Goal: Check status: Check status

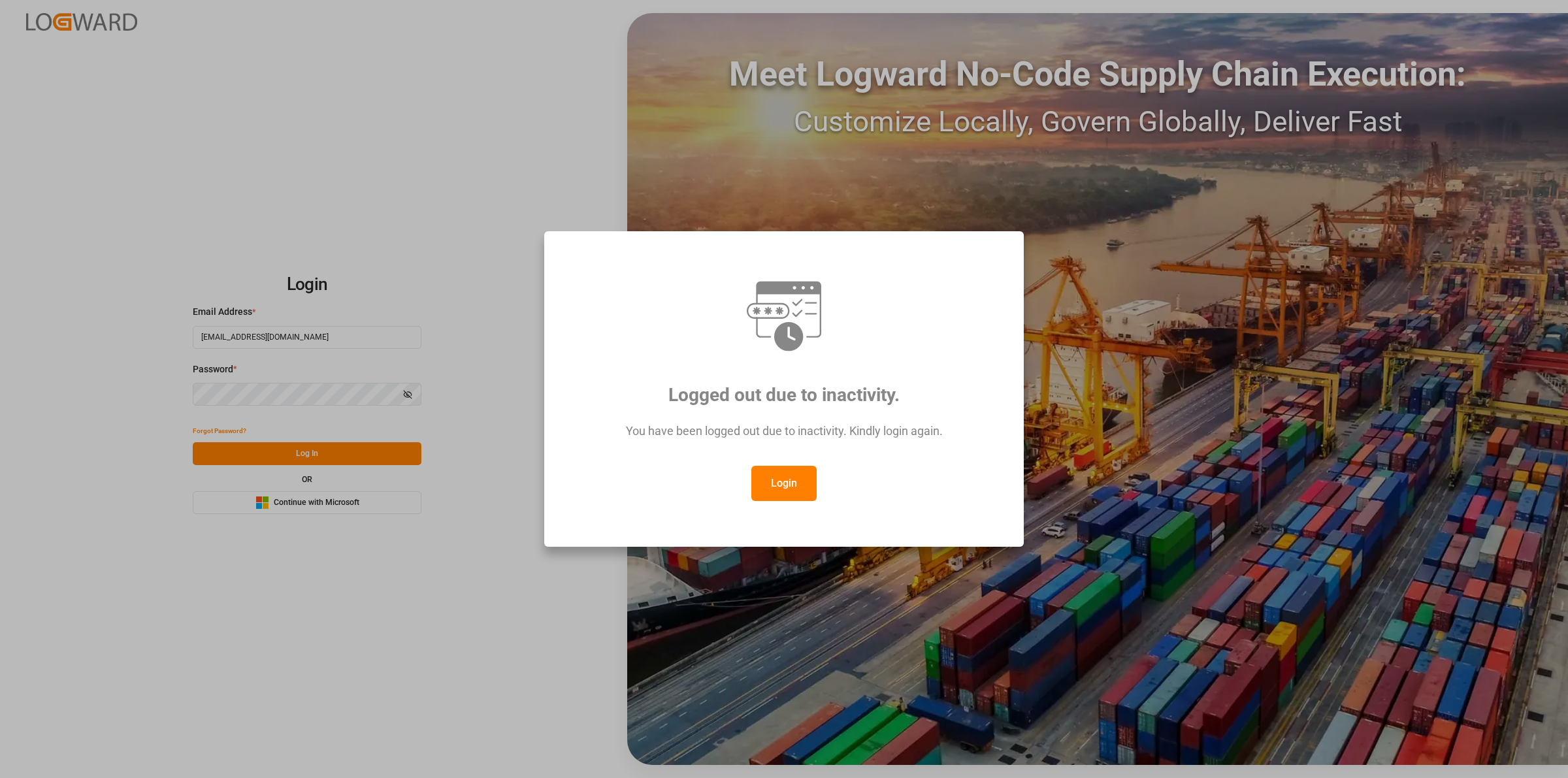
click at [778, 488] on button "Login" at bounding box center [784, 483] width 66 height 35
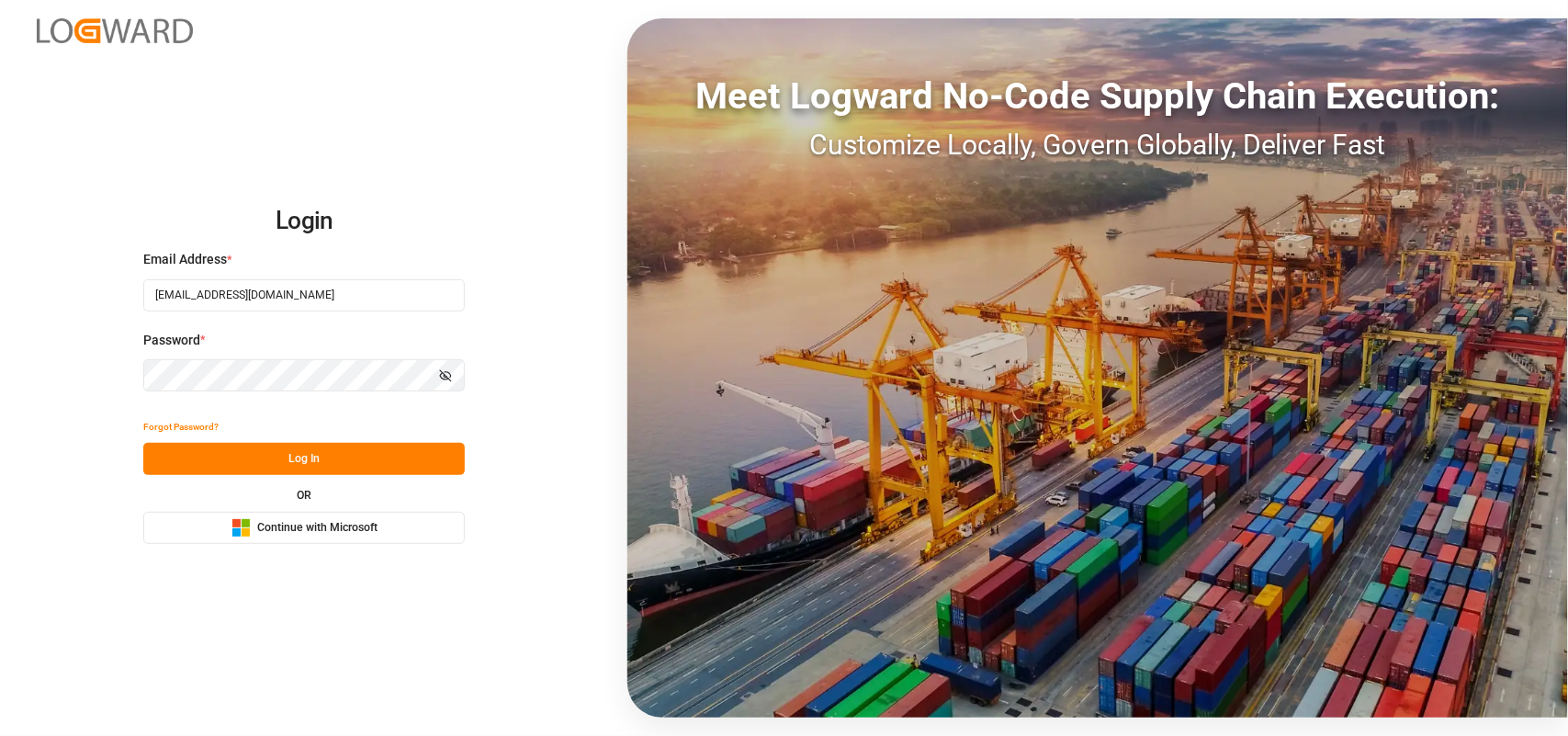
click at [324, 458] on button "Log In" at bounding box center [303, 458] width 322 height 32
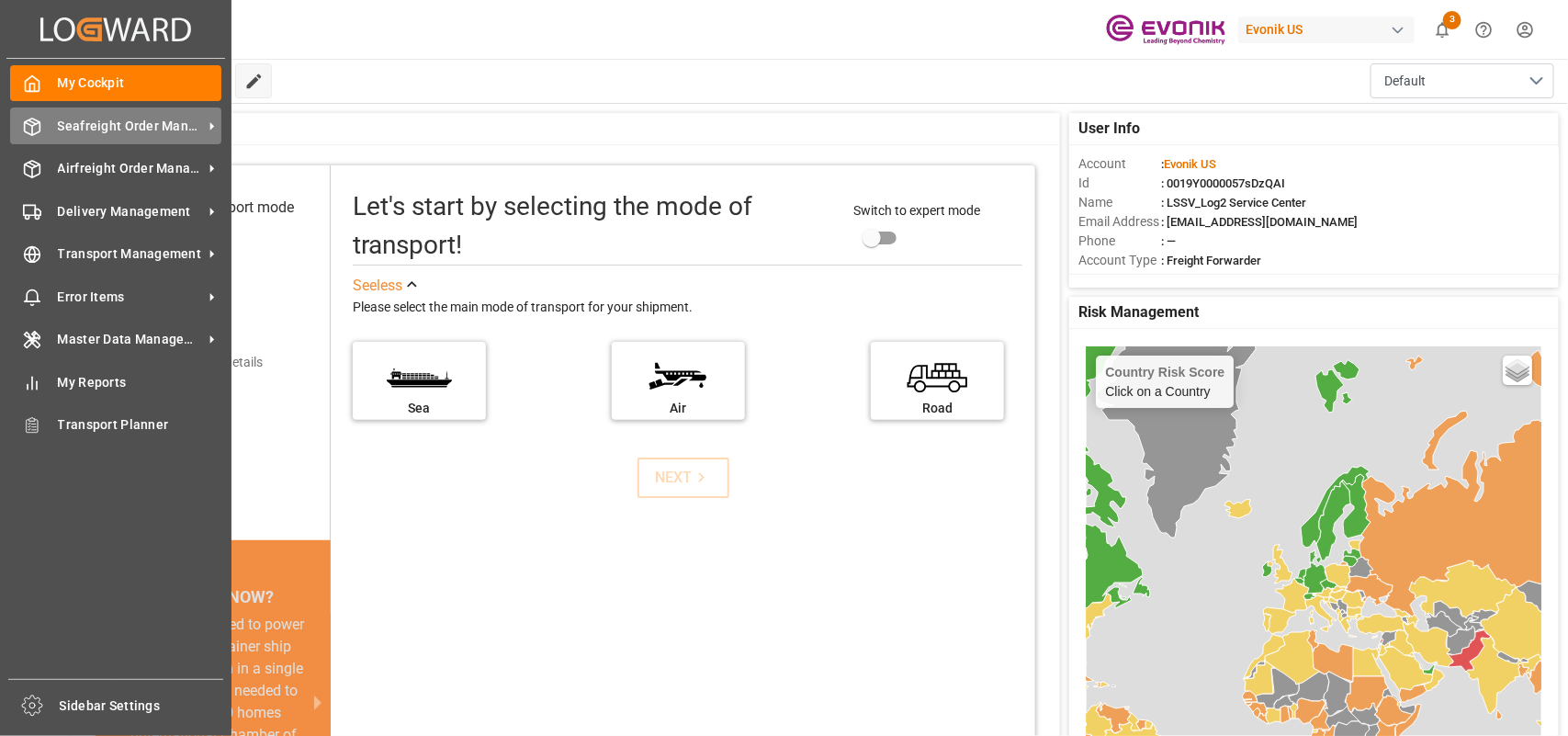
click at [30, 133] on icon at bounding box center [32, 126] width 18 height 18
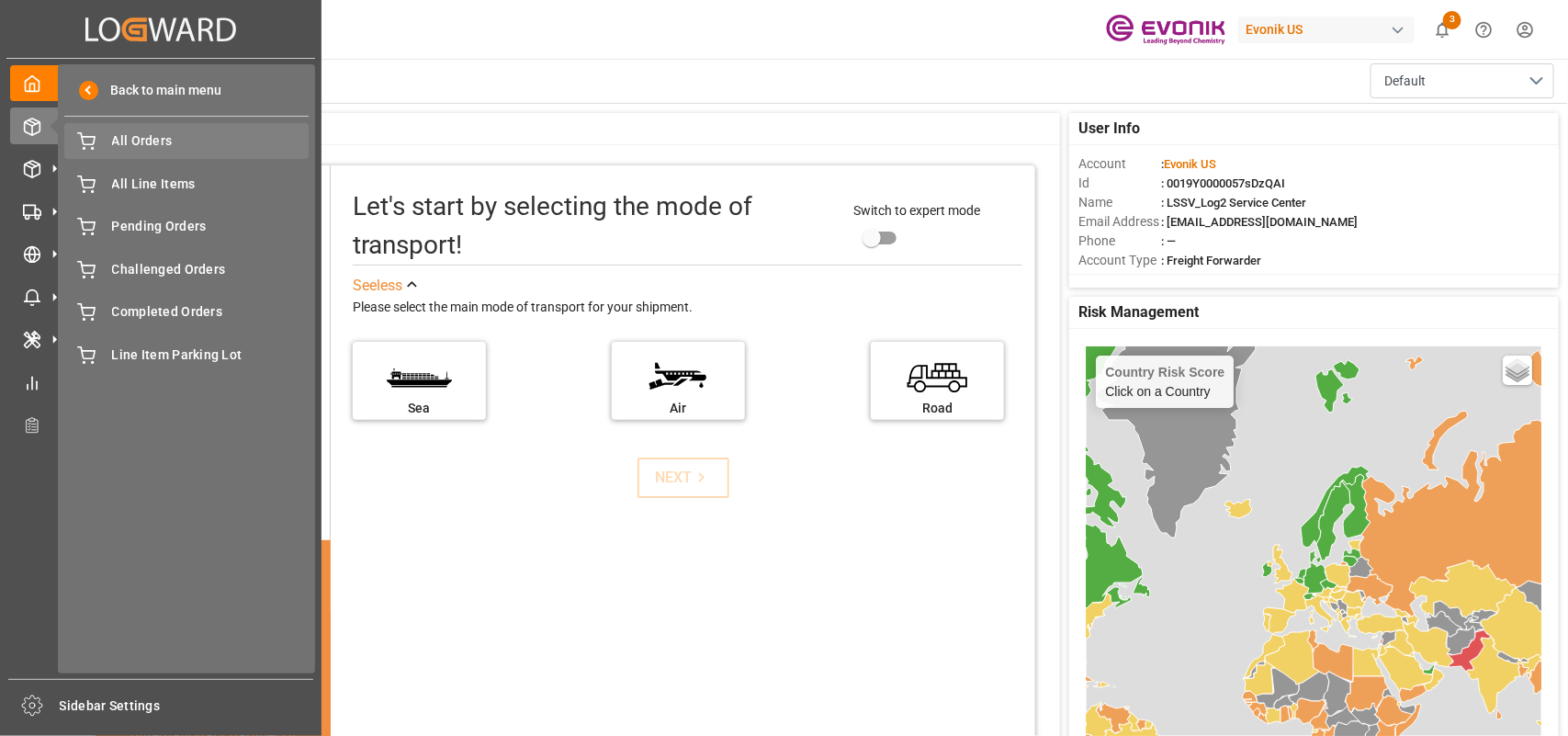
click at [145, 142] on span "All Orders" at bounding box center [210, 141] width 197 height 19
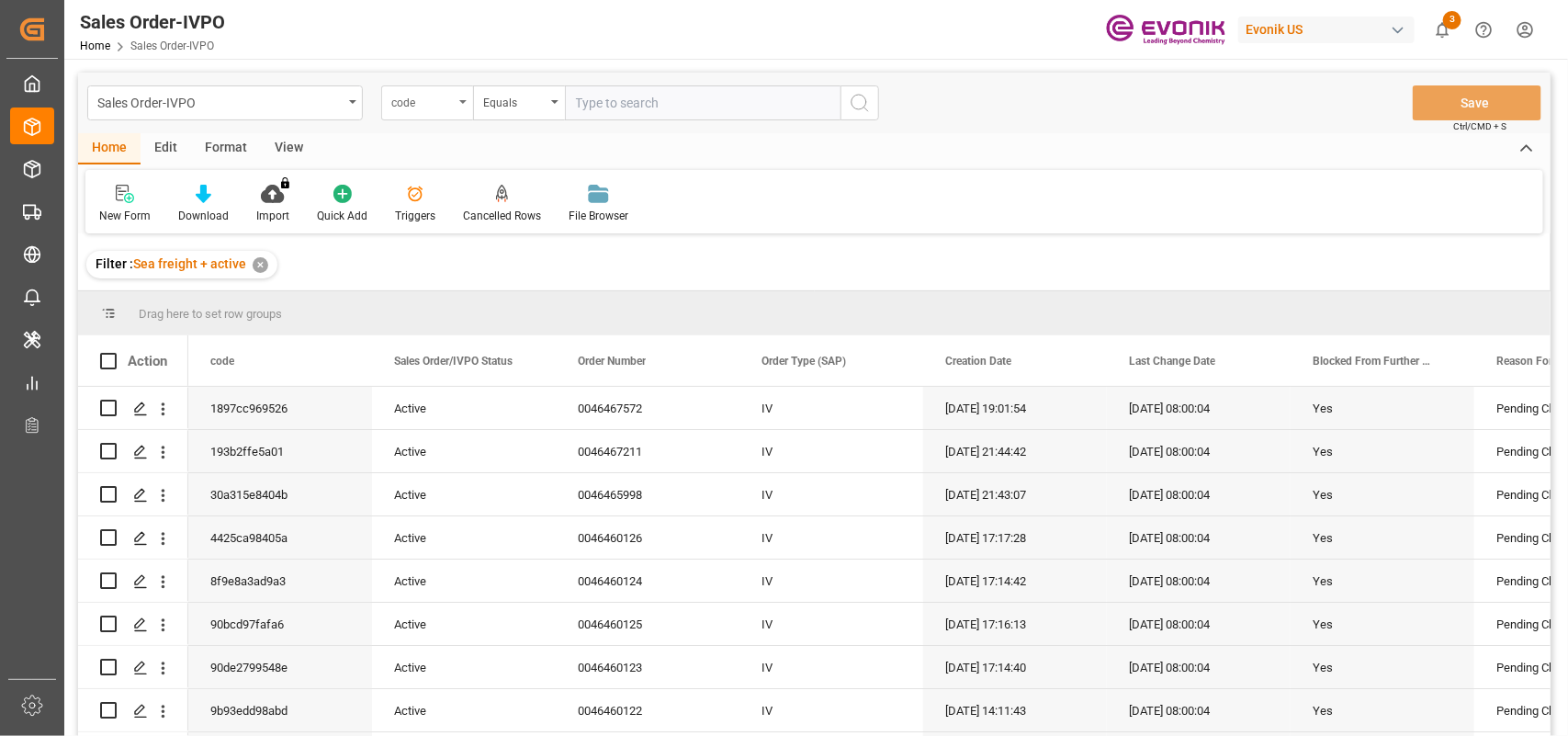
click at [409, 103] on div "code" at bounding box center [423, 101] width 62 height 21
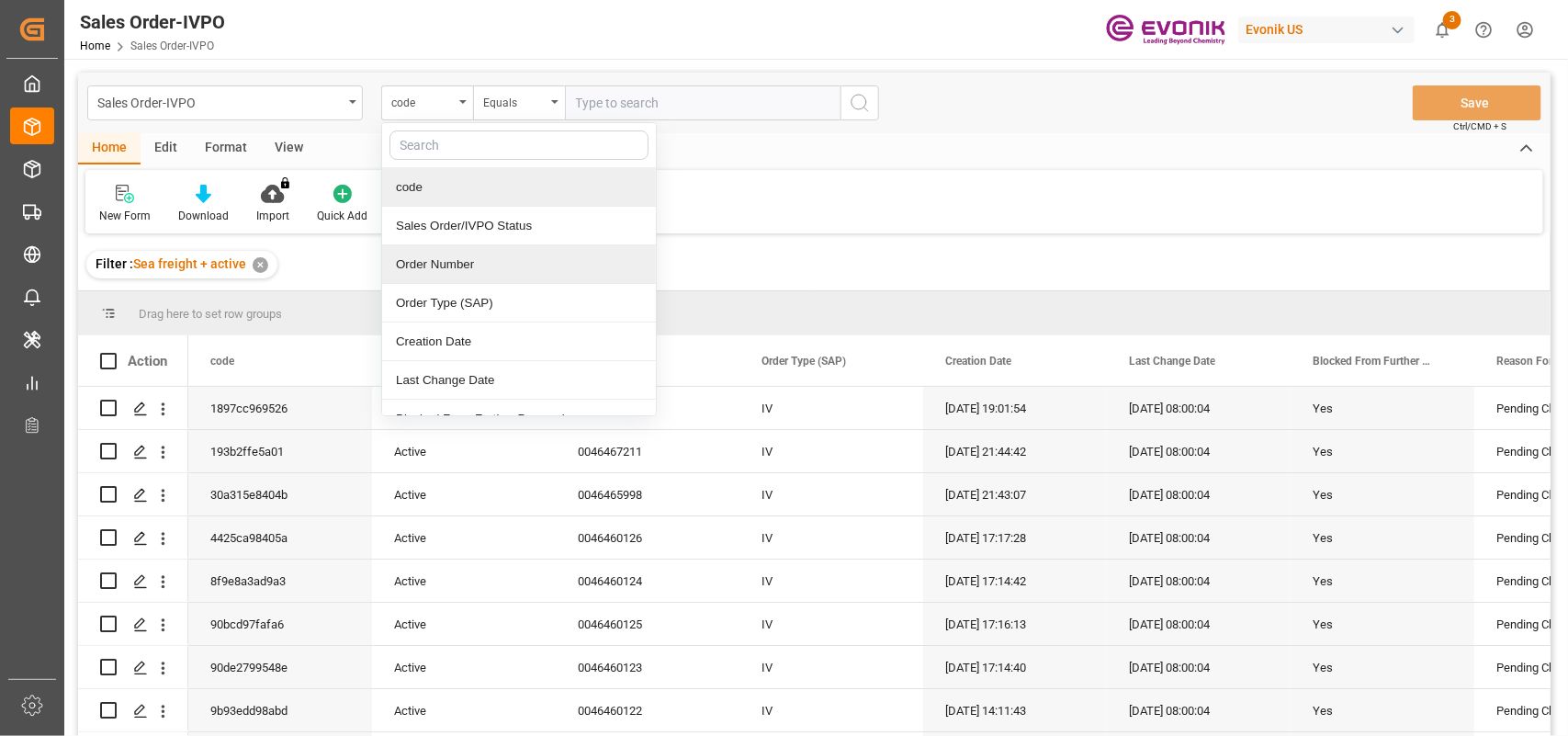
click at [451, 273] on div "Order Number" at bounding box center [519, 264] width 274 height 39
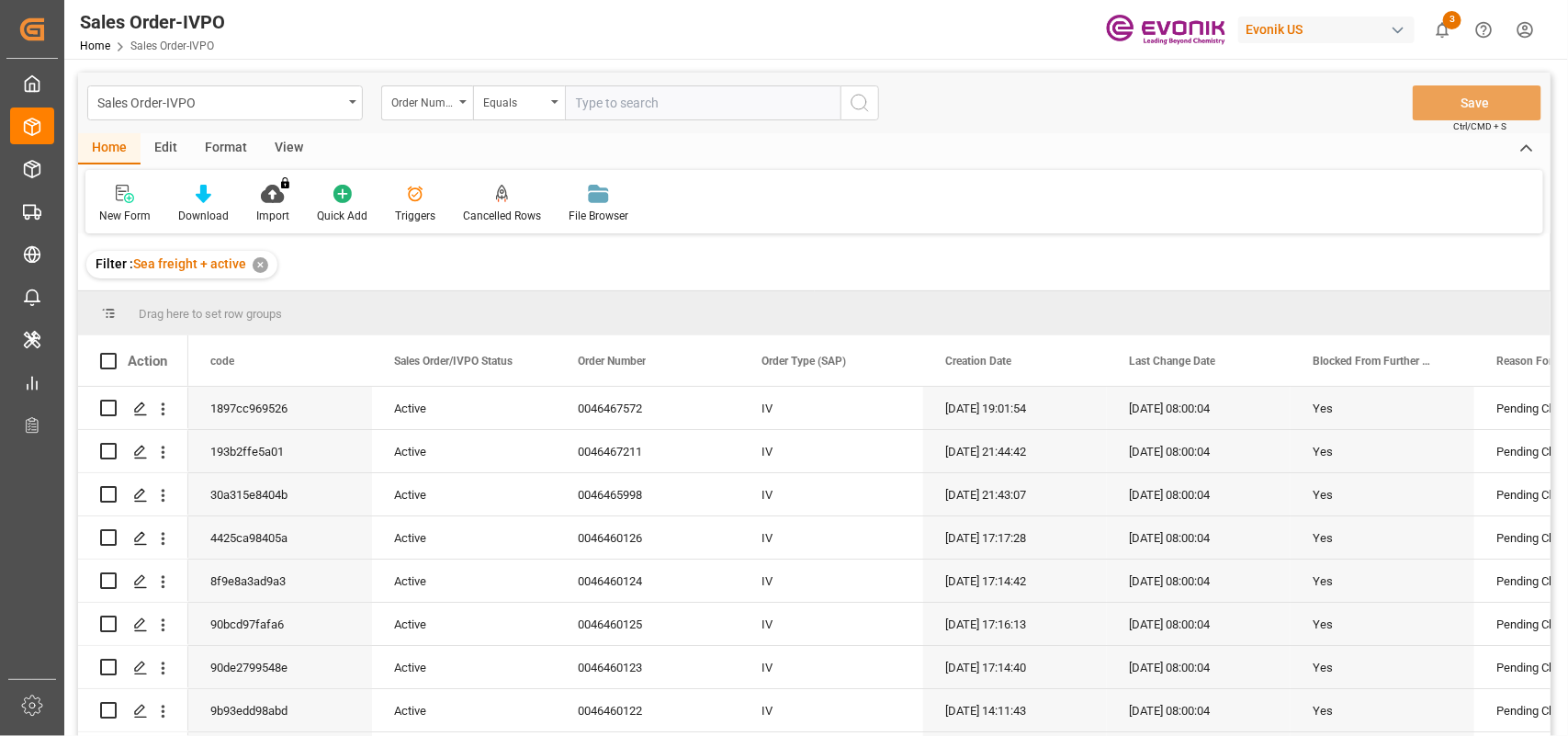
click at [640, 104] on input "text" at bounding box center [703, 103] width 276 height 35
paste input "46466405"
type input "0046466405"
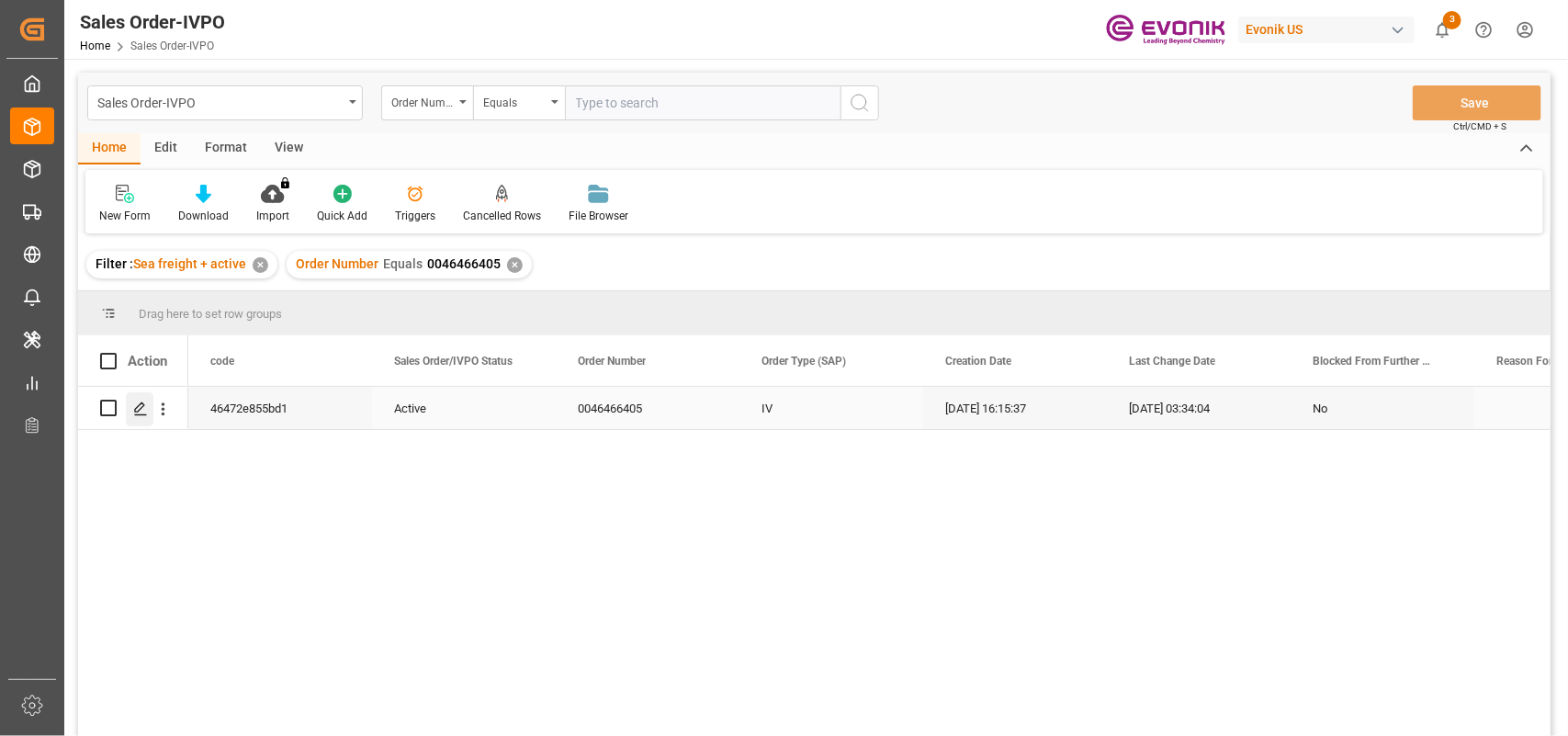
click at [139, 405] on polygon "Press SPACE to select this row." at bounding box center [139, 406] width 9 height 9
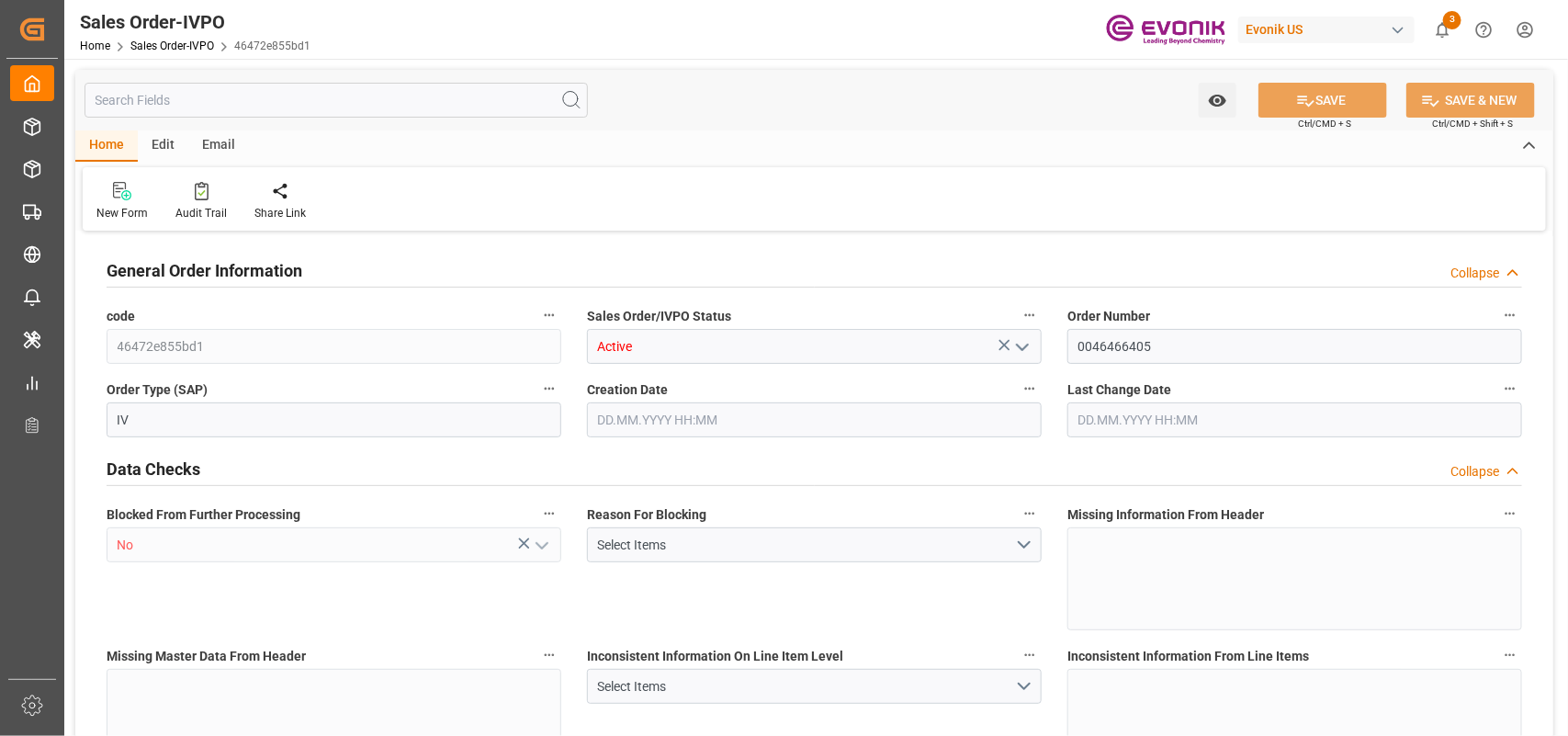
type input "GTPRQ"
type input "0"
type input "2"
type input "3"
type input "2"
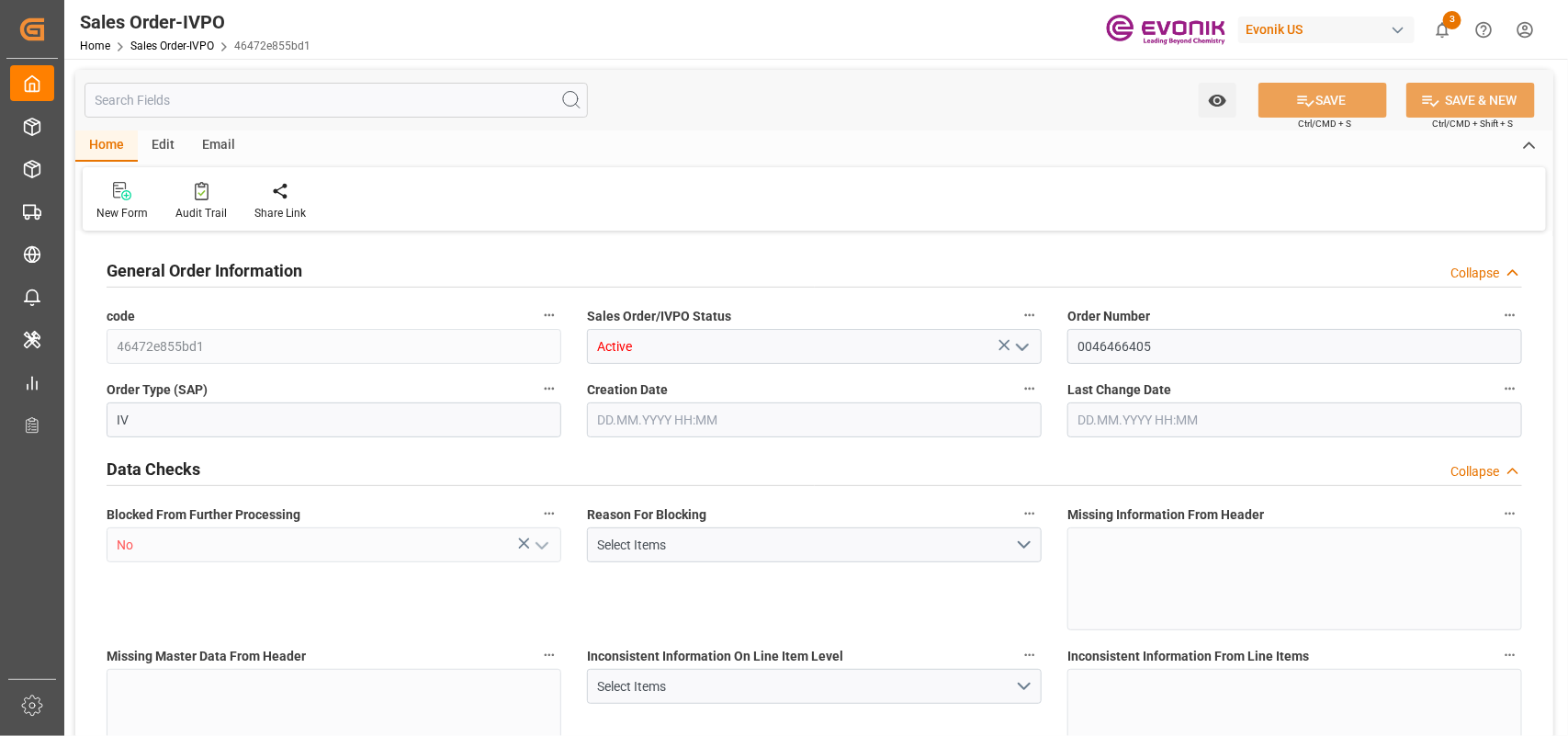
type input "38874"
type input "107.616"
type input "38000"
type input "120"
type input "[DATE] 16:15"
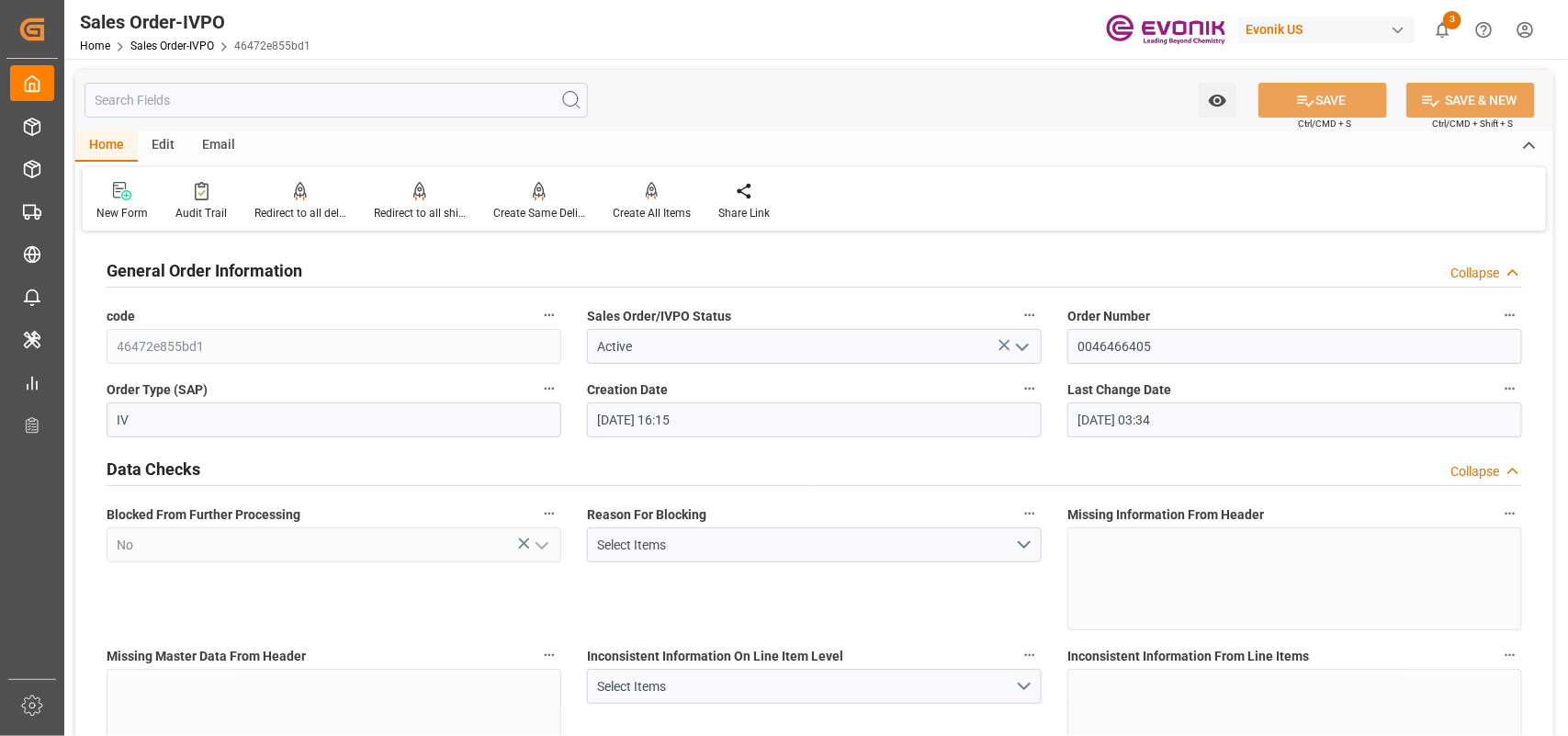
type input "[DATE] 03:34"
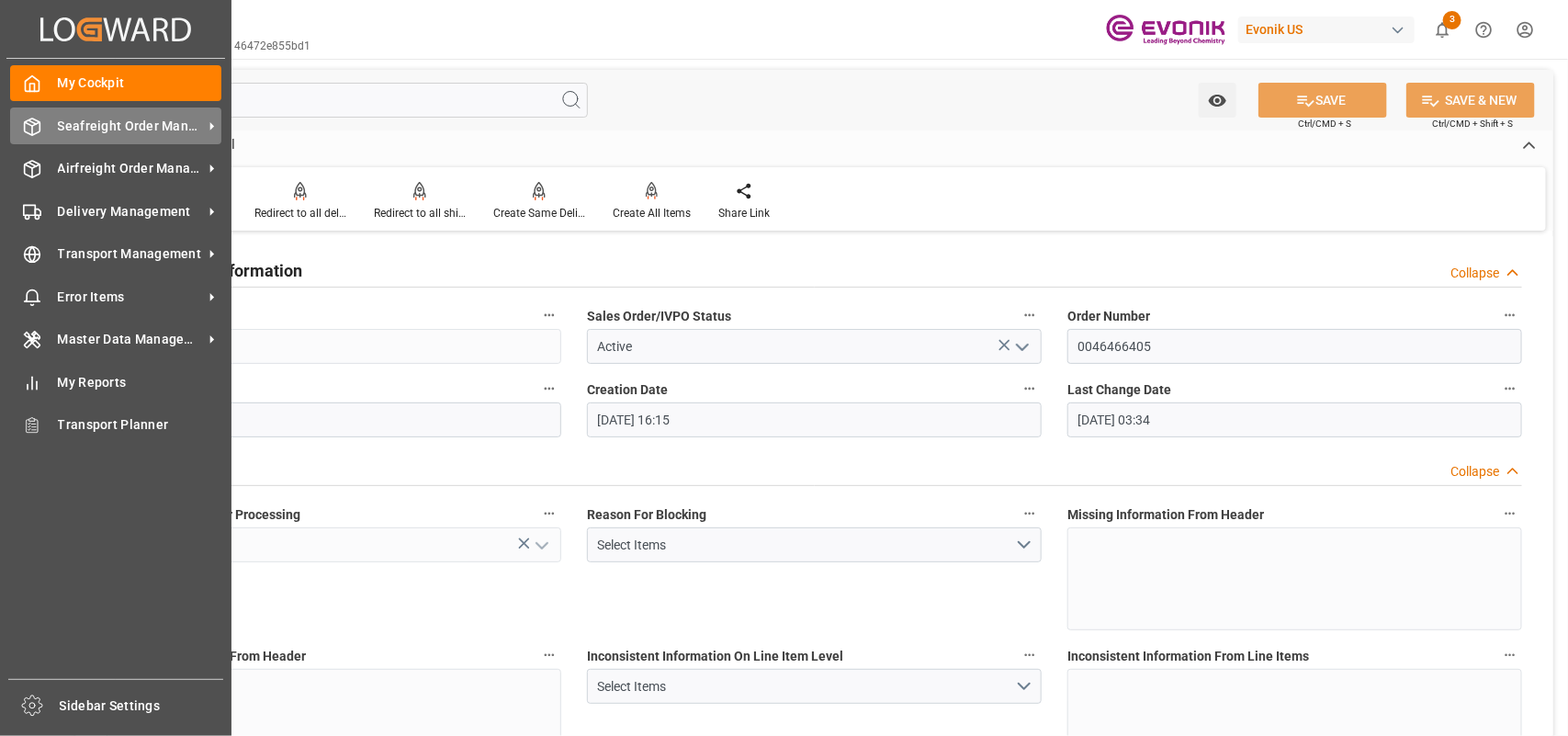
click at [30, 124] on icon at bounding box center [32, 126] width 18 height 18
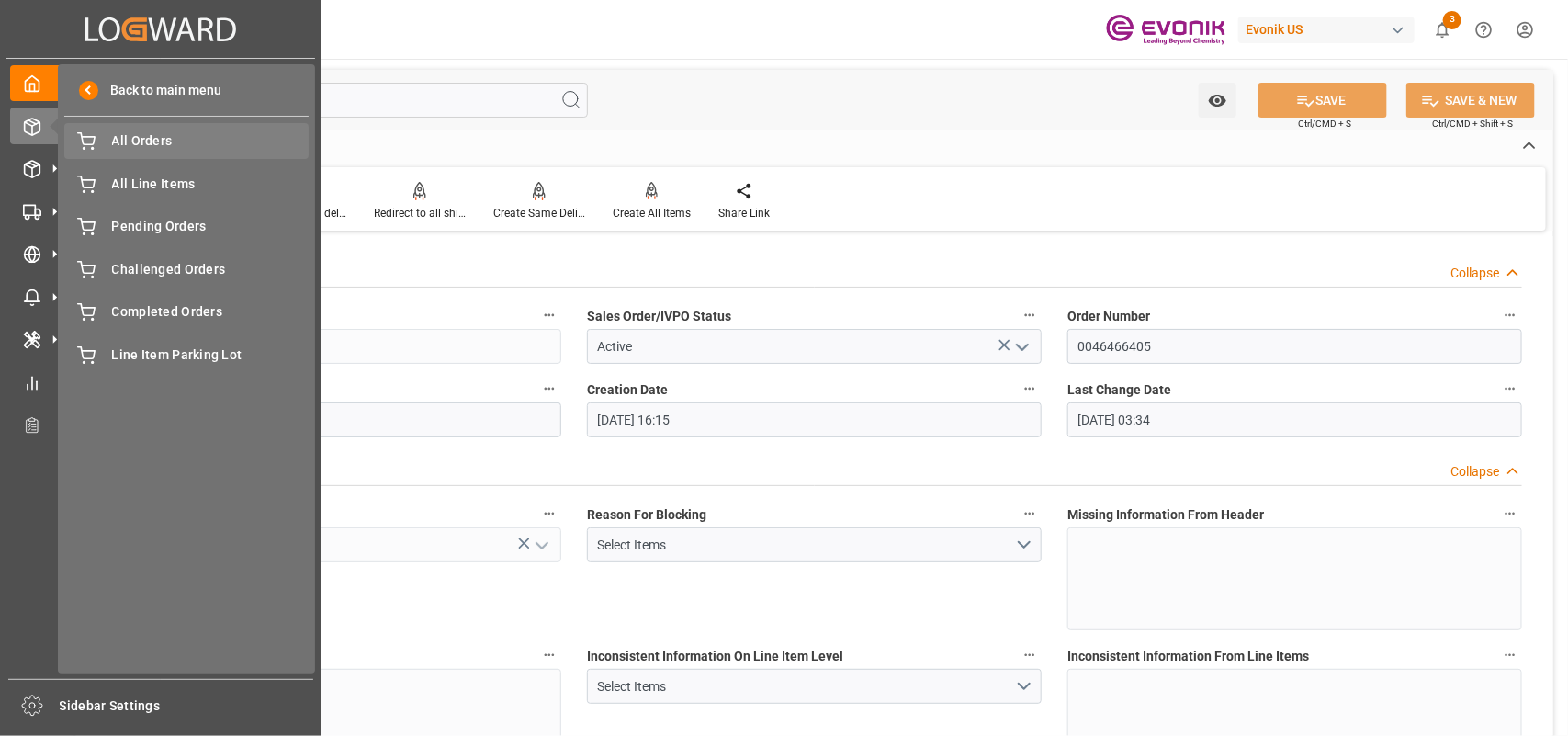
click at [167, 143] on span "All Orders" at bounding box center [210, 141] width 197 height 19
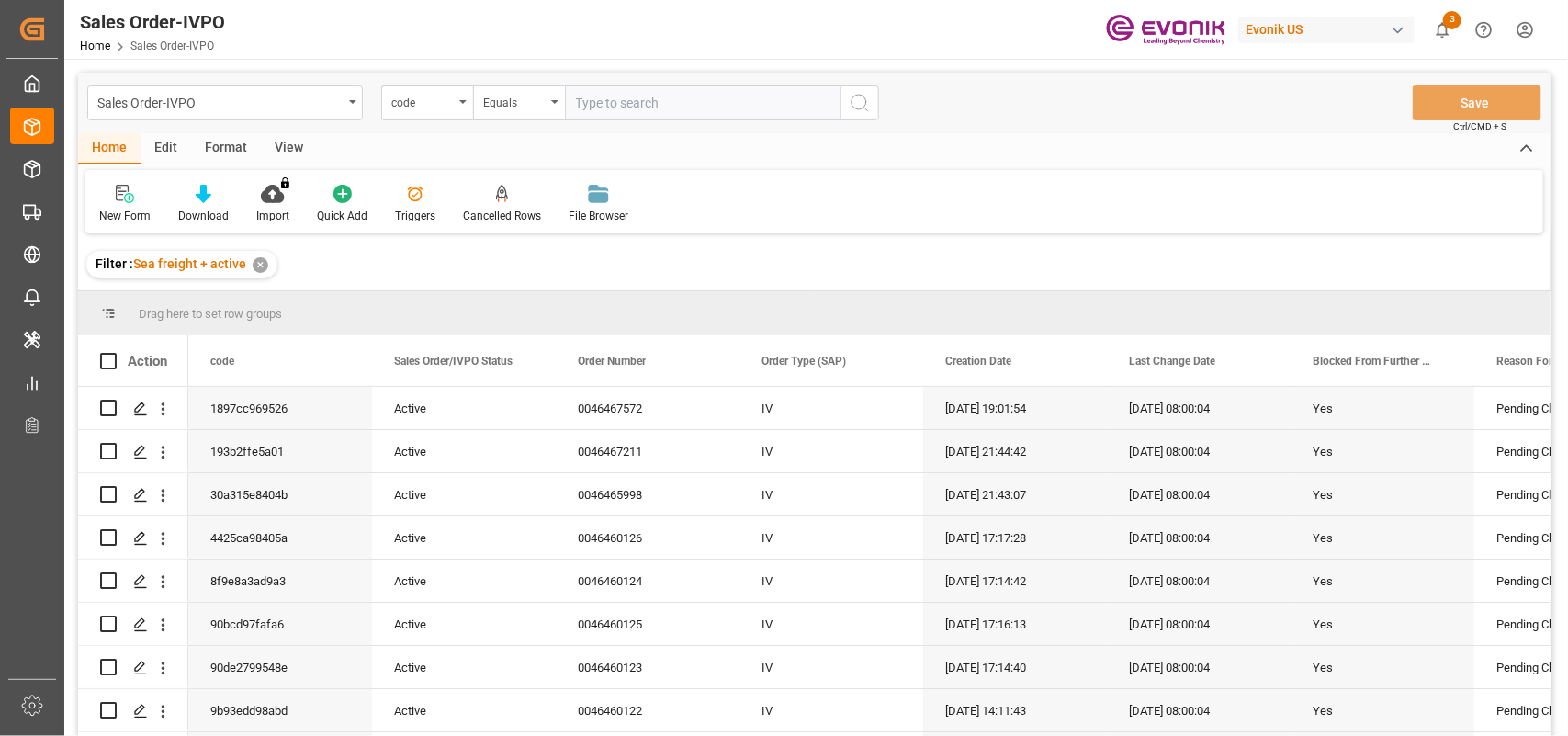
click at [636, 94] on input "text" at bounding box center [703, 103] width 276 height 35
click at [429, 109] on div "code" at bounding box center [423, 101] width 62 height 21
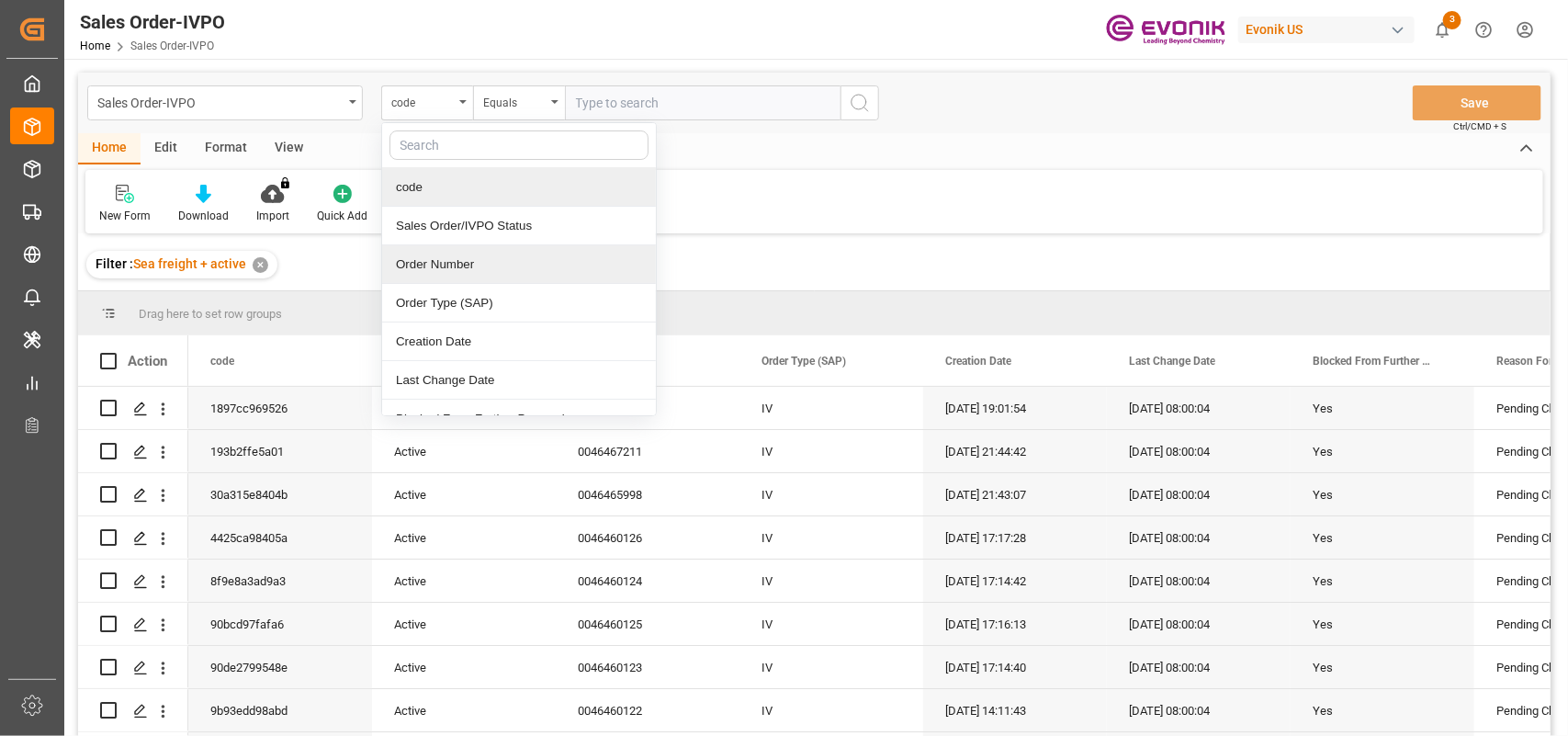
click at [421, 258] on div "Order Number" at bounding box center [519, 264] width 274 height 39
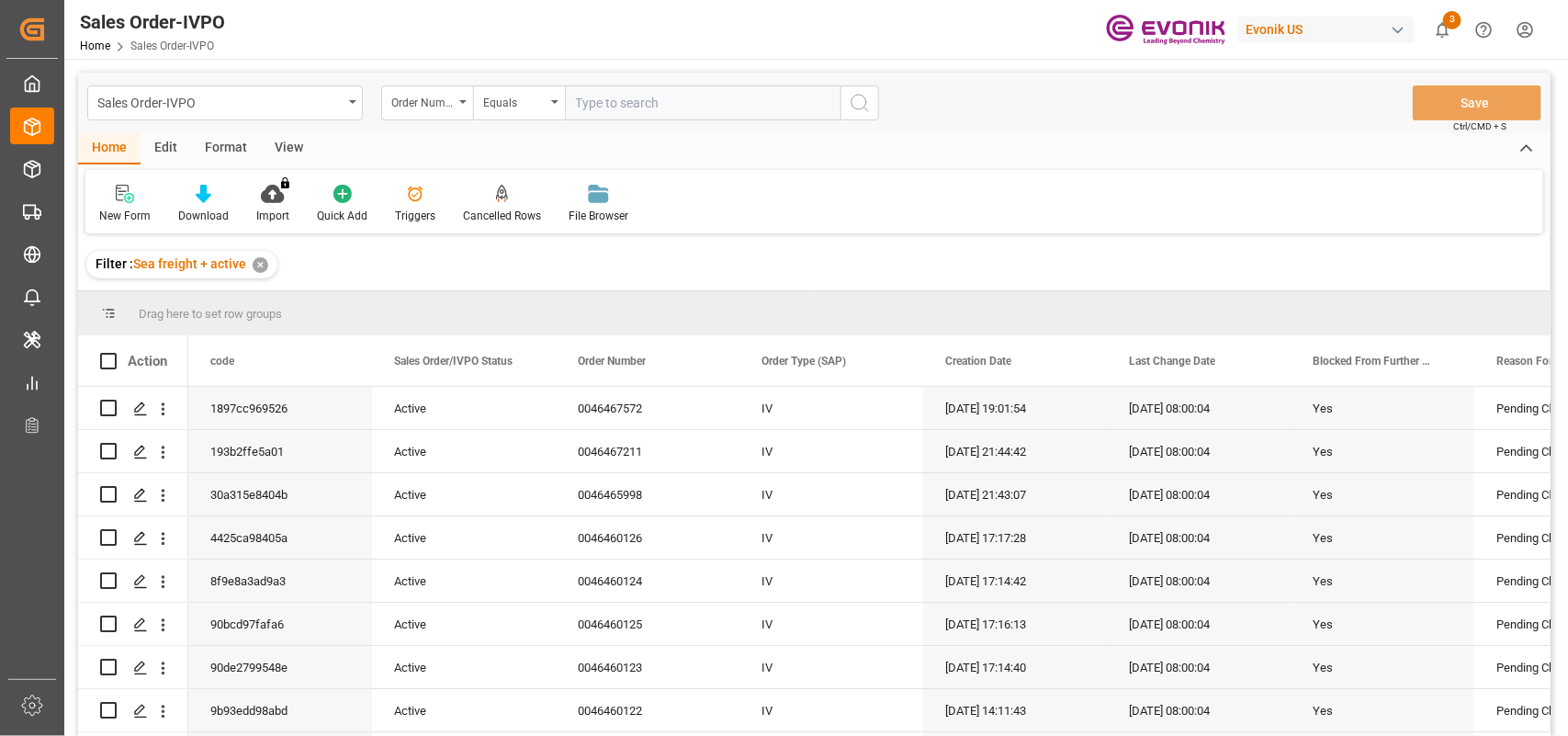
click at [631, 106] on input "text" at bounding box center [703, 103] width 276 height 35
paste input "46466420"
click at [578, 98] on input "46466420" at bounding box center [703, 103] width 276 height 35
type input "0046466420"
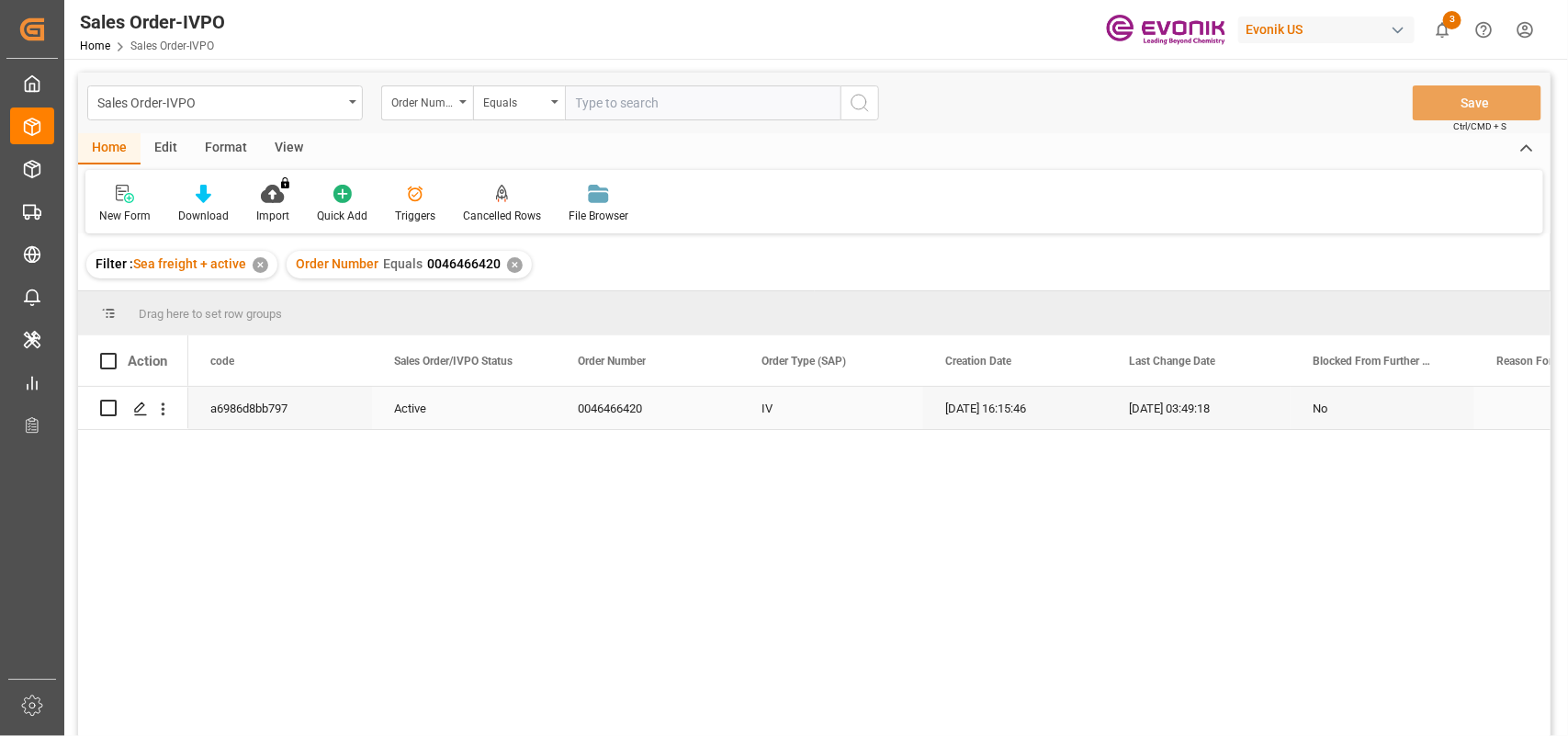
click at [627, 415] on div "0046466420" at bounding box center [647, 407] width 184 height 42
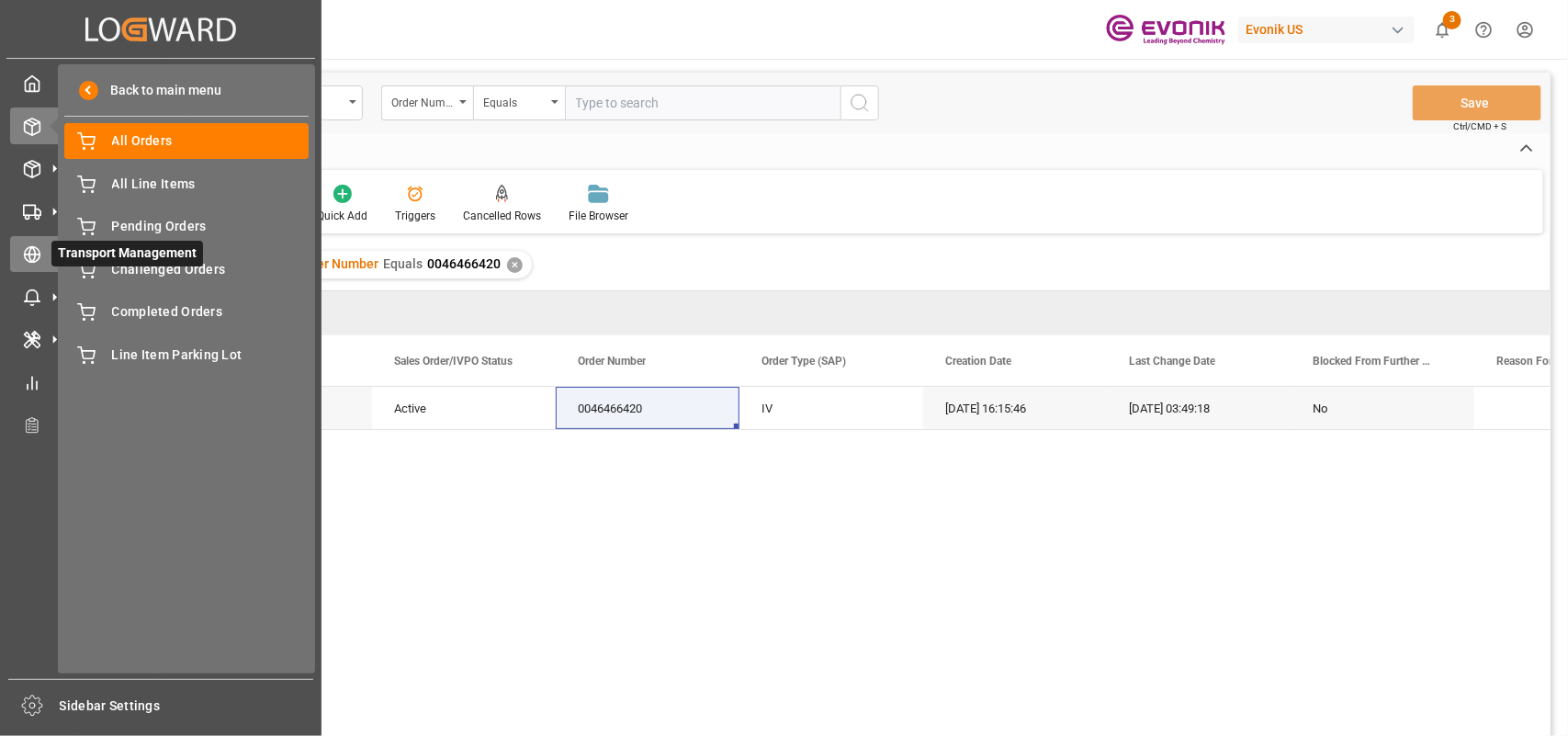
click at [43, 259] on div "Transport Management Transport Management" at bounding box center [160, 254] width 301 height 36
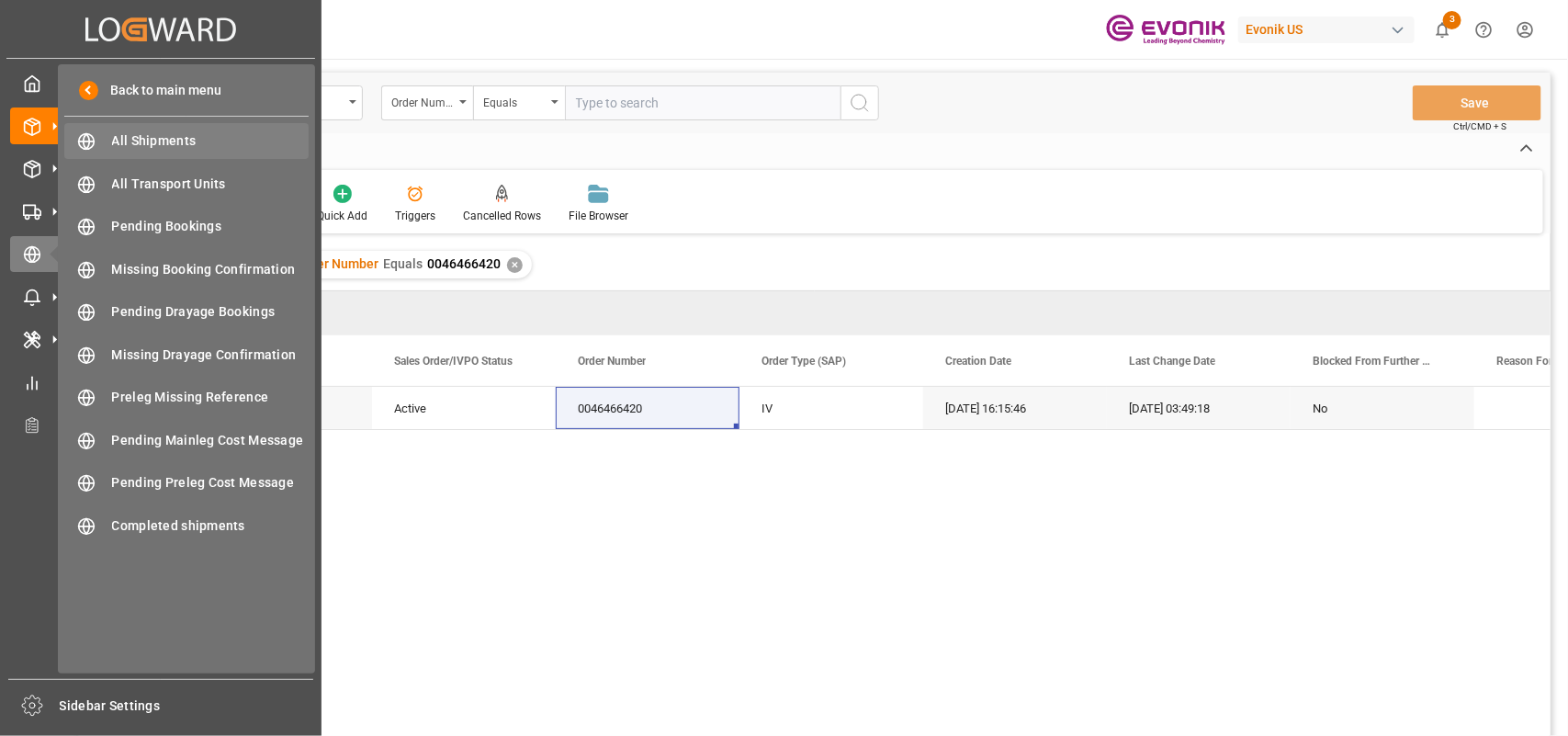
click at [177, 138] on span "All Shipments" at bounding box center [210, 141] width 197 height 19
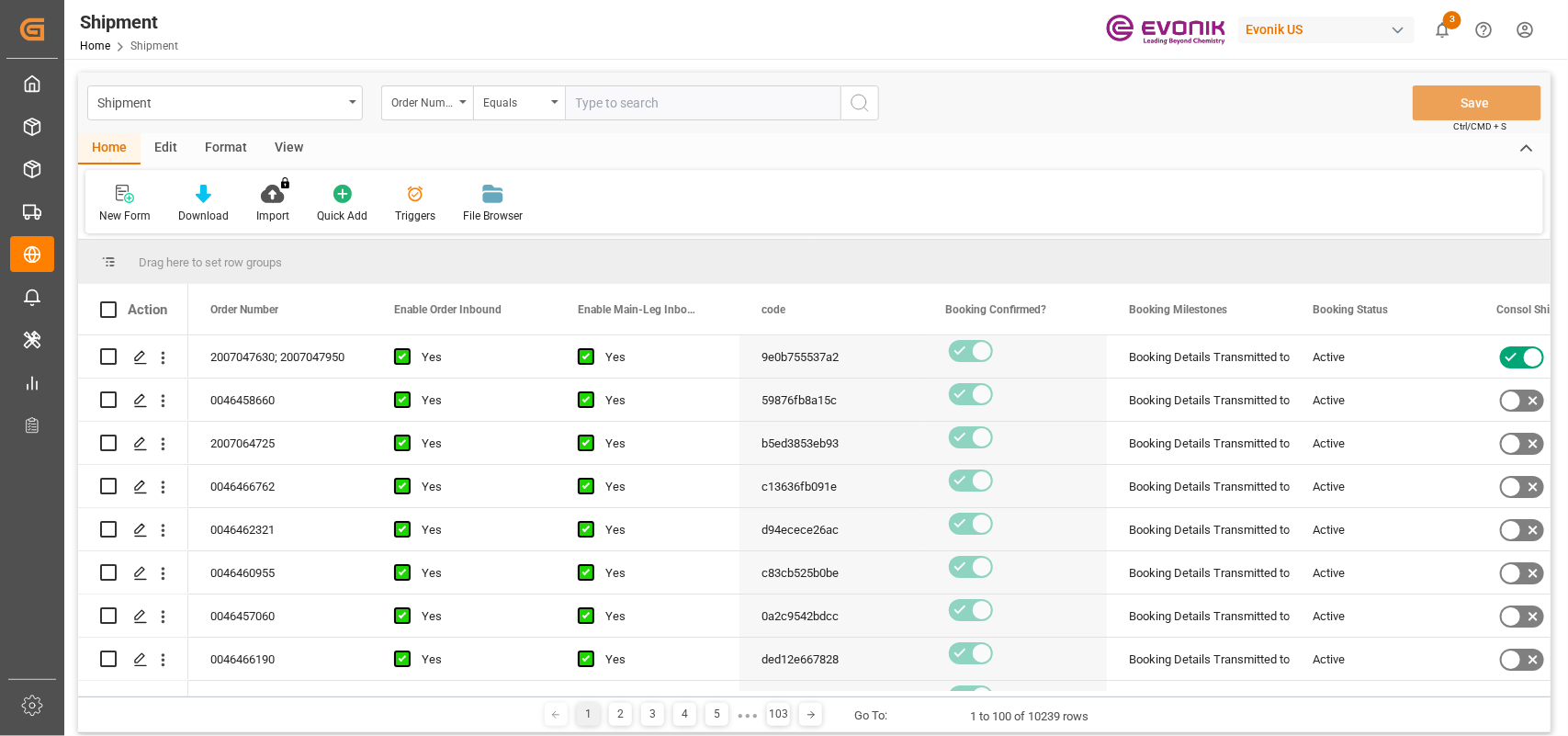
click at [629, 96] on input "text" at bounding box center [703, 103] width 276 height 35
paste input "0046466420"
type input "0046466420"
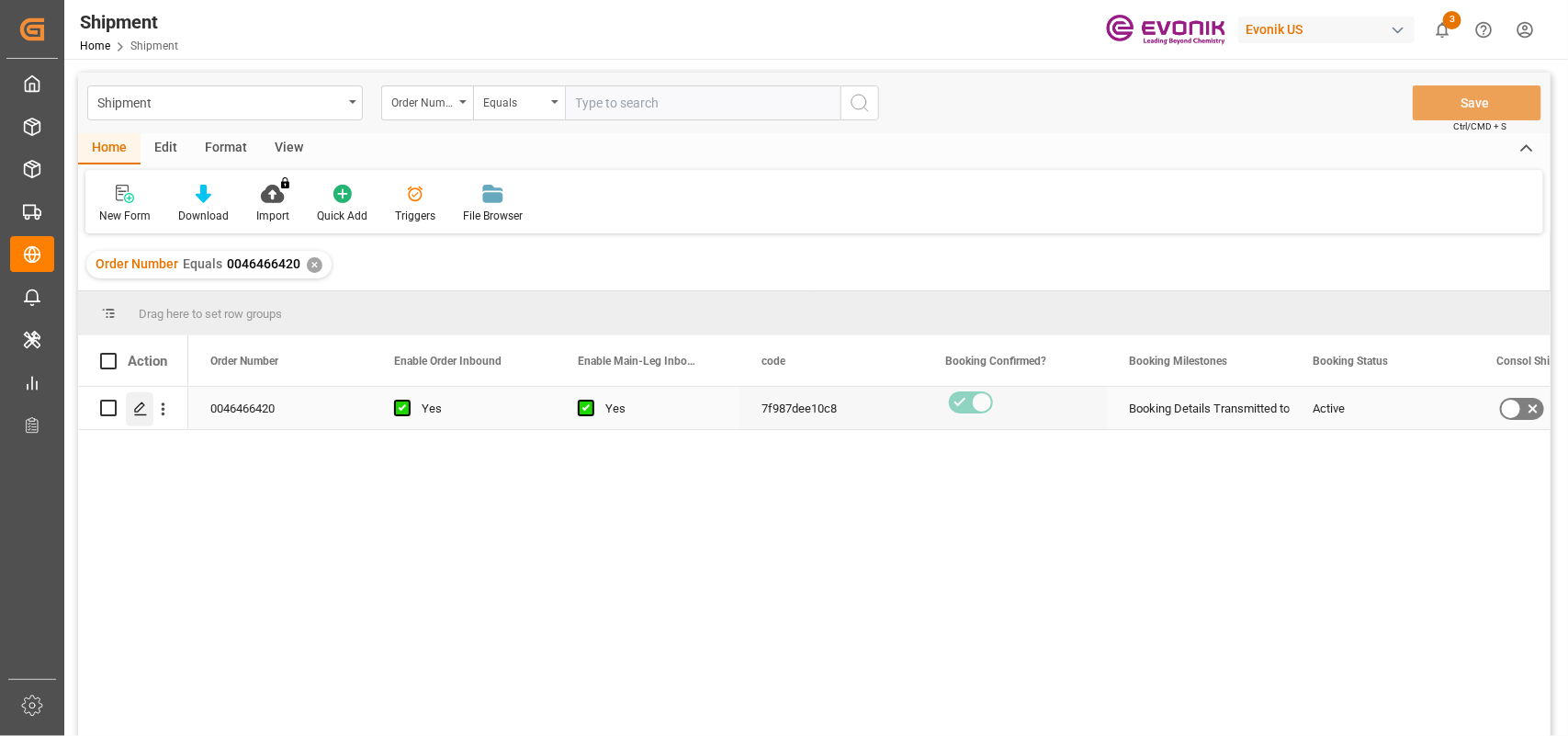
click at [141, 406] on icon "Press SPACE to select this row." at bounding box center [140, 408] width 15 height 15
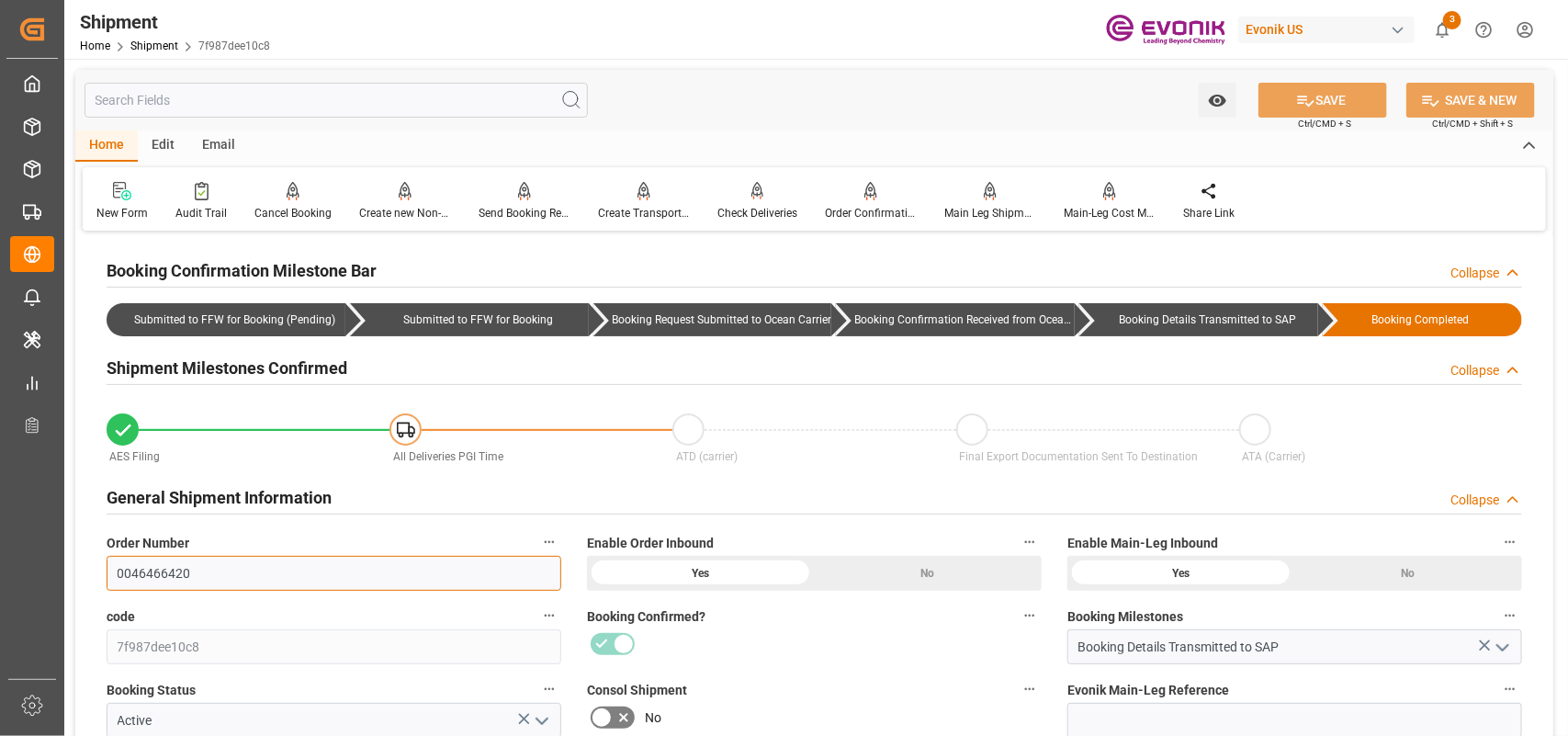
drag, startPoint x: 200, startPoint y: 577, endPoint x: 85, endPoint y: 576, distance: 115.0
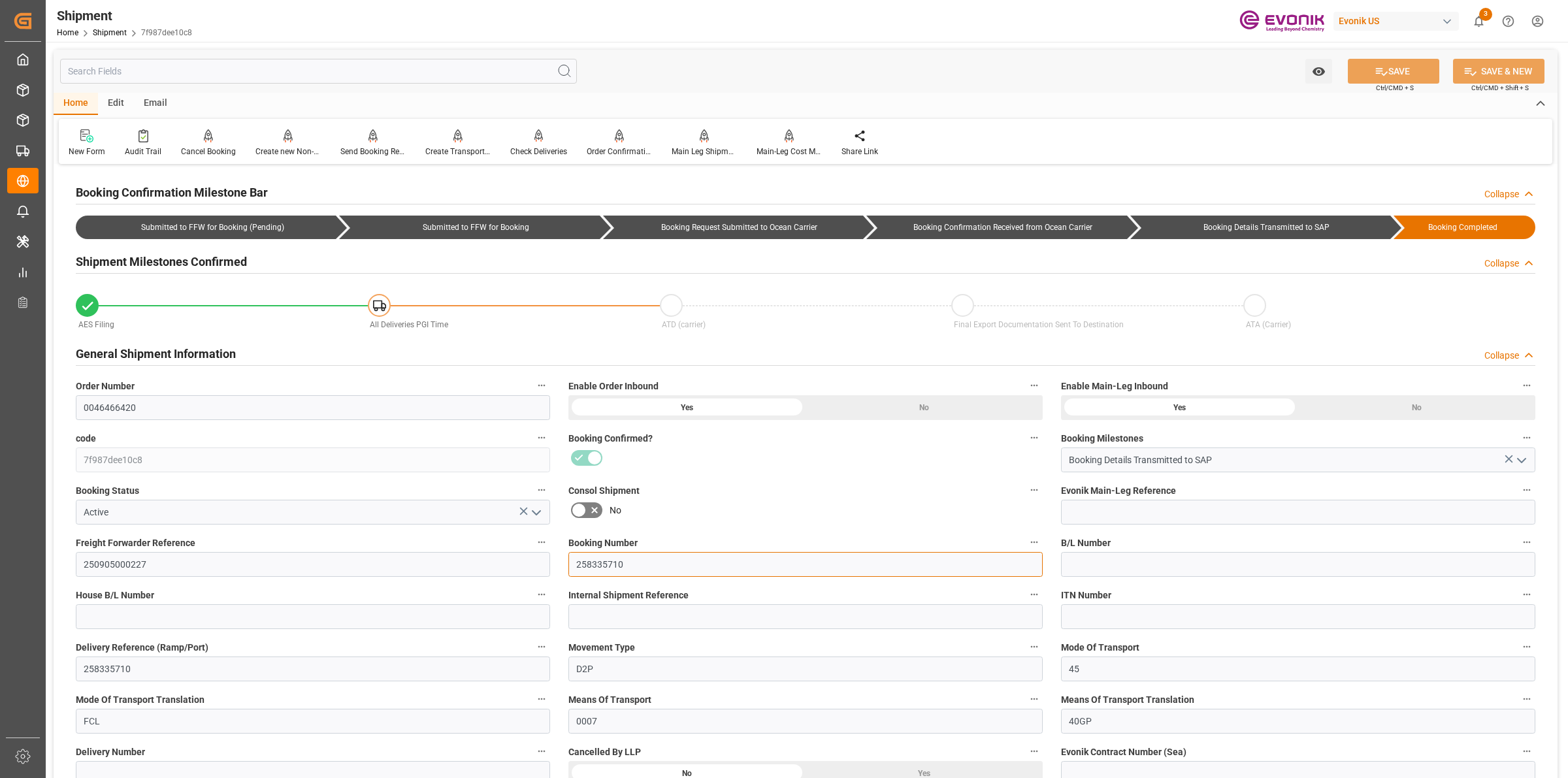
drag, startPoint x: 608, startPoint y: 562, endPoint x: 555, endPoint y: 562, distance: 53.0
drag, startPoint x: 159, startPoint y: 410, endPoint x: 66, endPoint y: 411, distance: 93.0
click at [66, 411] on div "Order Number 0046466420" at bounding box center [312, 399] width 493 height 53
drag, startPoint x: 628, startPoint y: 567, endPoint x: 562, endPoint y: 565, distance: 66.0
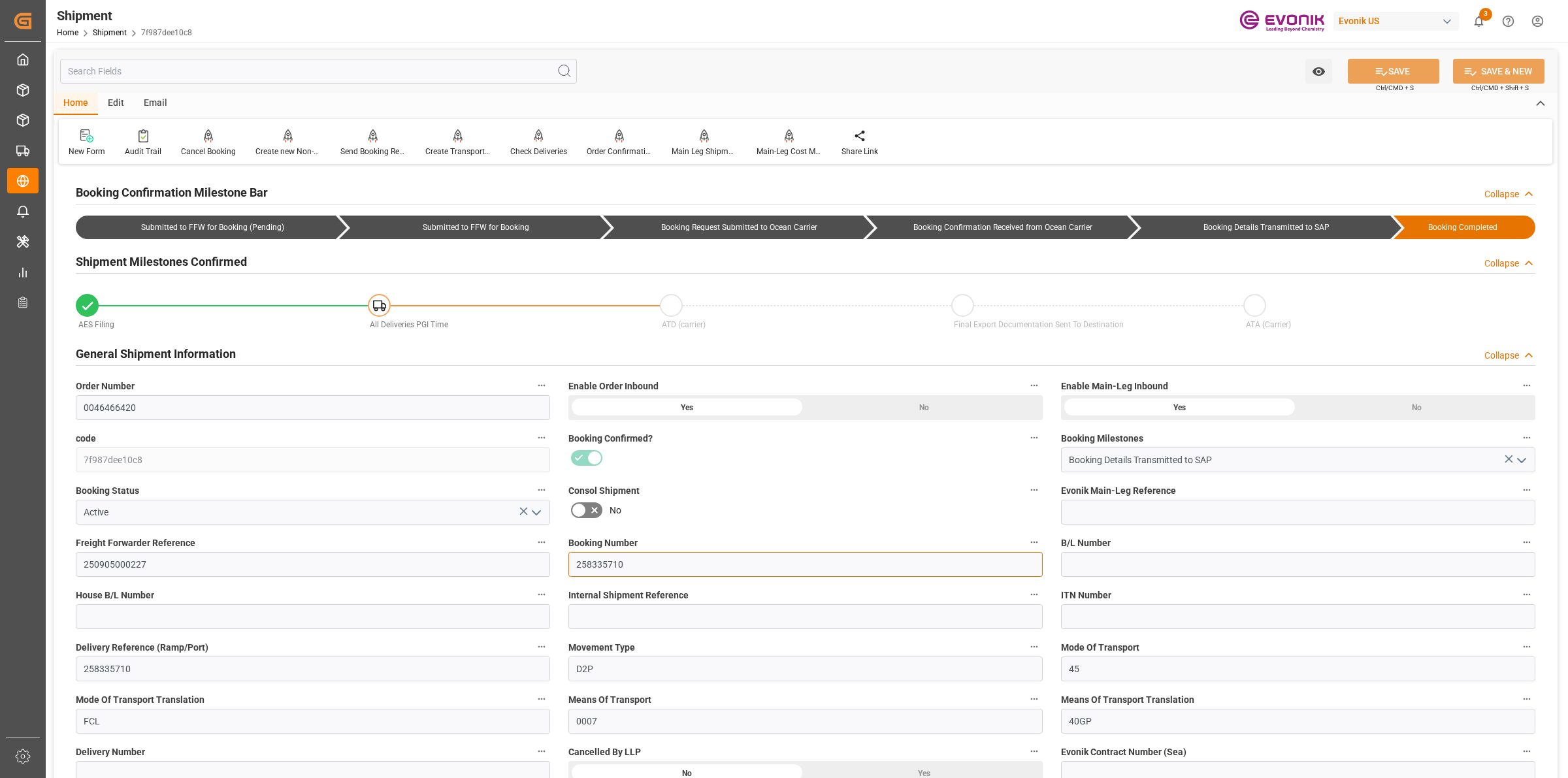
click at [562, 565] on div "Booking Number 258335710" at bounding box center [805, 555] width 493 height 53
drag, startPoint x: 144, startPoint y: 404, endPoint x: 74, endPoint y: 404, distance: 70.0
click at [74, 404] on div "Order Number 0046466420" at bounding box center [312, 399] width 493 height 53
drag, startPoint x: 154, startPoint y: 569, endPoint x: 66, endPoint y: 566, distance: 88.1
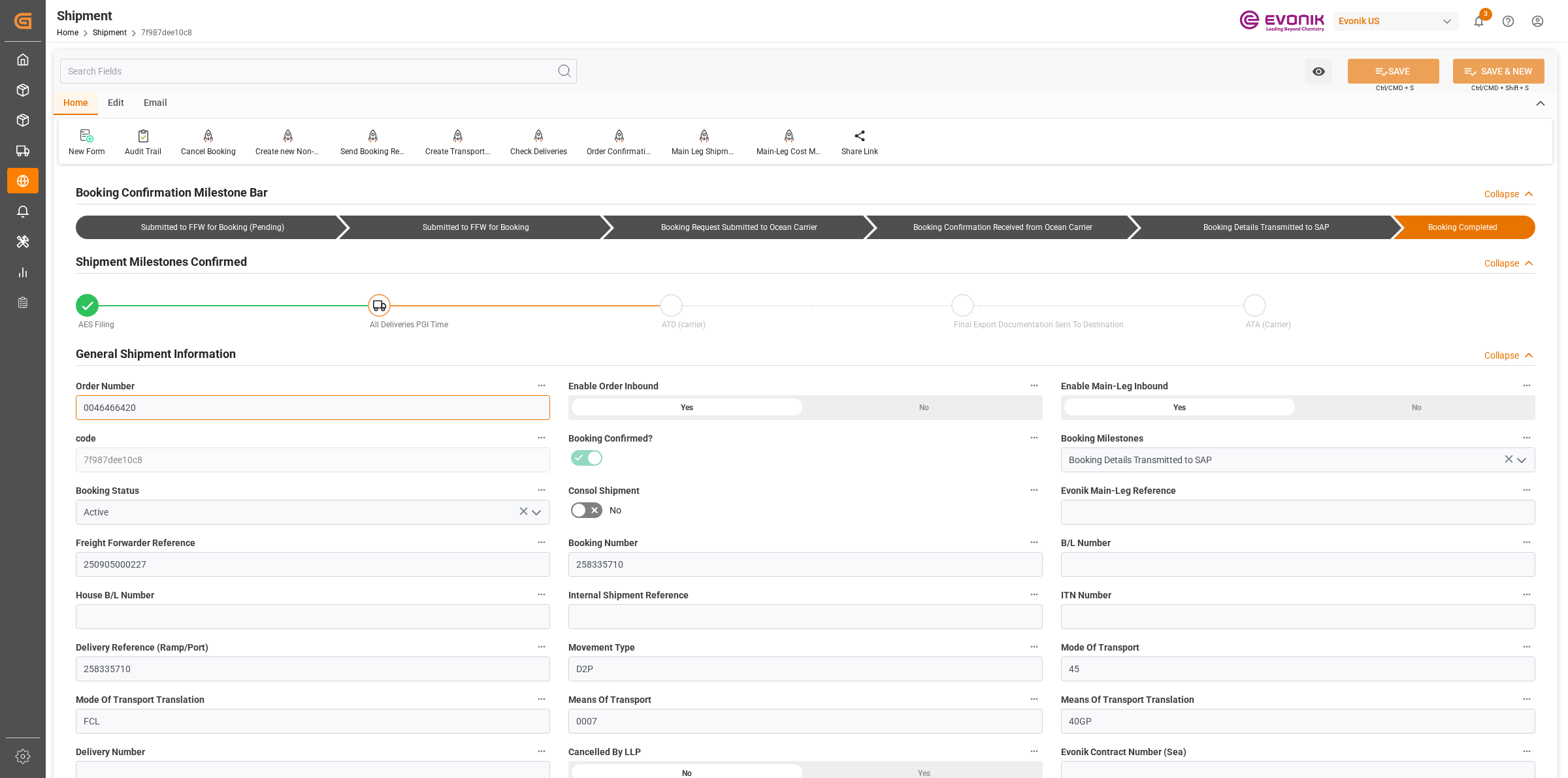
click at [134, 410] on input "0046466420" at bounding box center [313, 408] width 474 height 25
drag, startPoint x: 151, startPoint y: 407, endPoint x: 69, endPoint y: 407, distance: 82.0
click at [69, 407] on div "Order Number 0046466420" at bounding box center [312, 399] width 493 height 53
click at [134, 413] on input "0046466420" at bounding box center [313, 408] width 474 height 25
click at [623, 560] on input "258335710" at bounding box center [805, 564] width 474 height 25
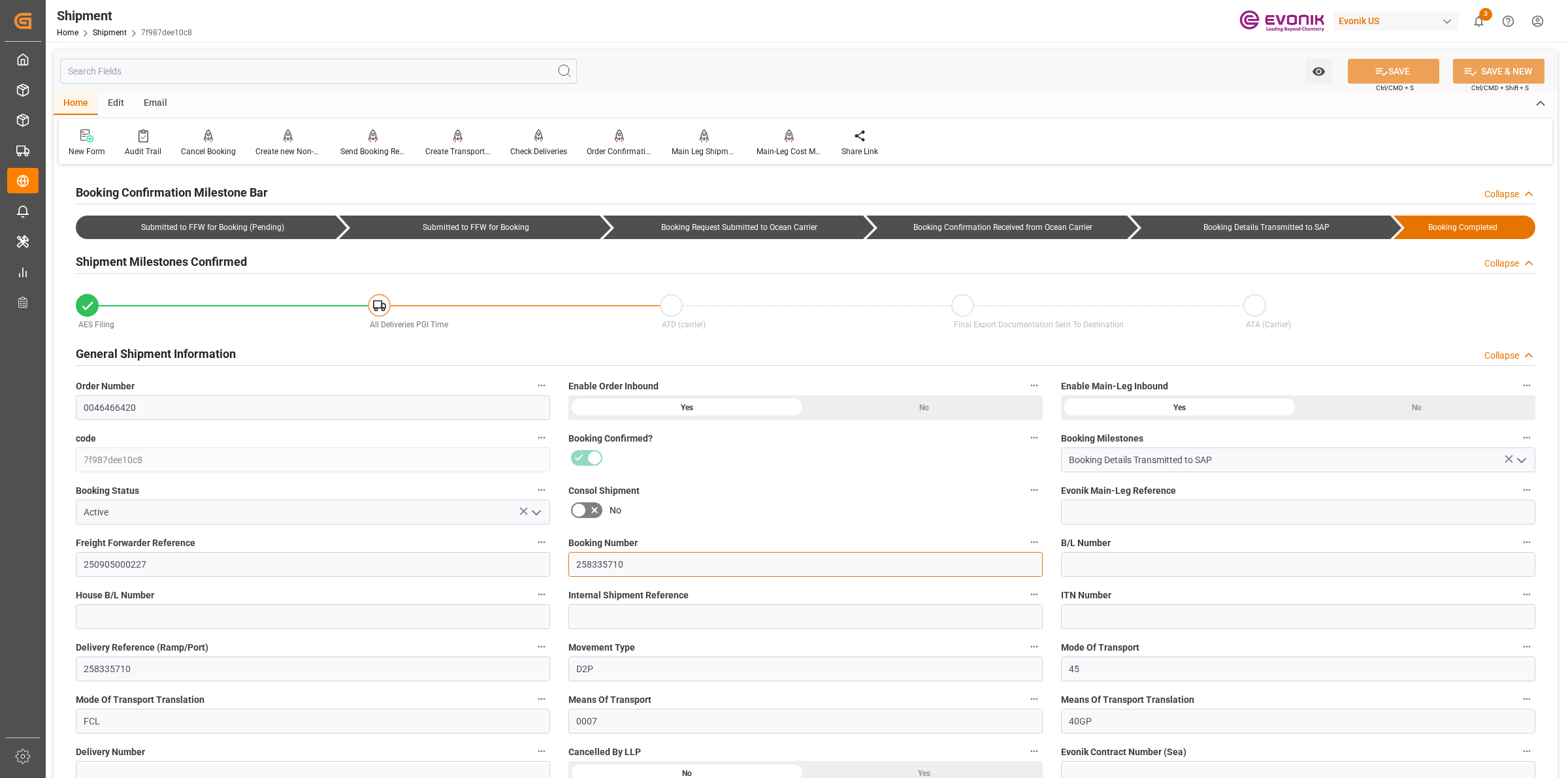
drag, startPoint x: 633, startPoint y: 560, endPoint x: 508, endPoint y: 549, distance: 125.5
